Goal: Find specific page/section: Find specific page/section

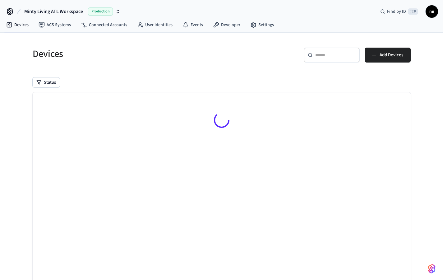
click at [310, 57] on icon at bounding box center [309, 54] width 5 height 5
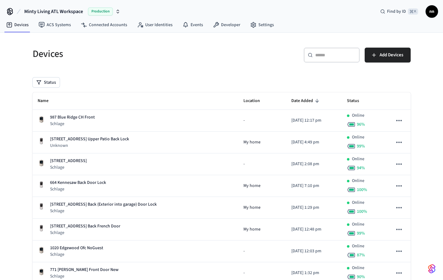
click at [330, 54] on input "text" at bounding box center [335, 55] width 40 height 6
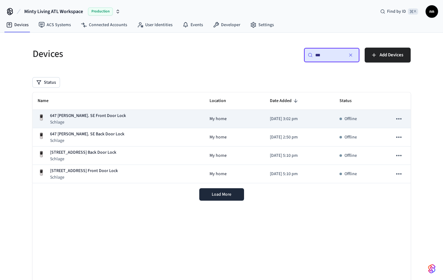
type input "***"
click at [107, 118] on p "647 Bryan St. SE Front Door Lock" at bounding box center [88, 115] width 76 height 7
